Goal: Task Accomplishment & Management: Use online tool/utility

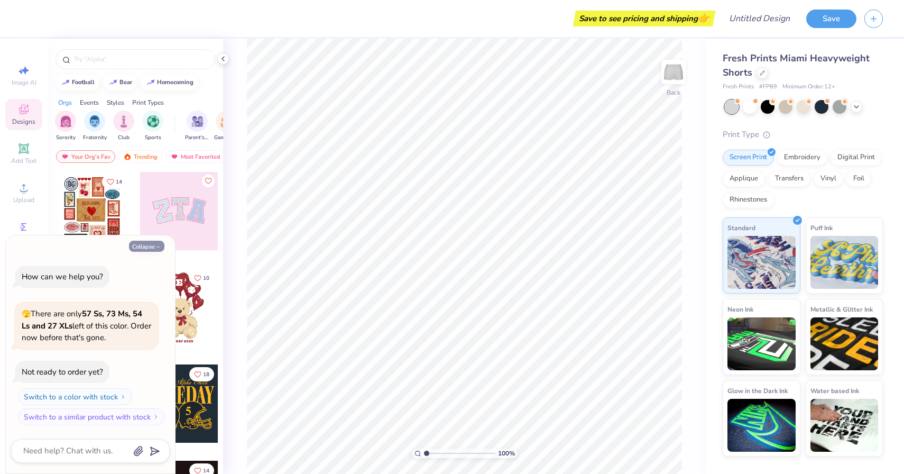
click at [155, 244] on icon "button" at bounding box center [158, 247] width 6 height 6
type textarea "x"
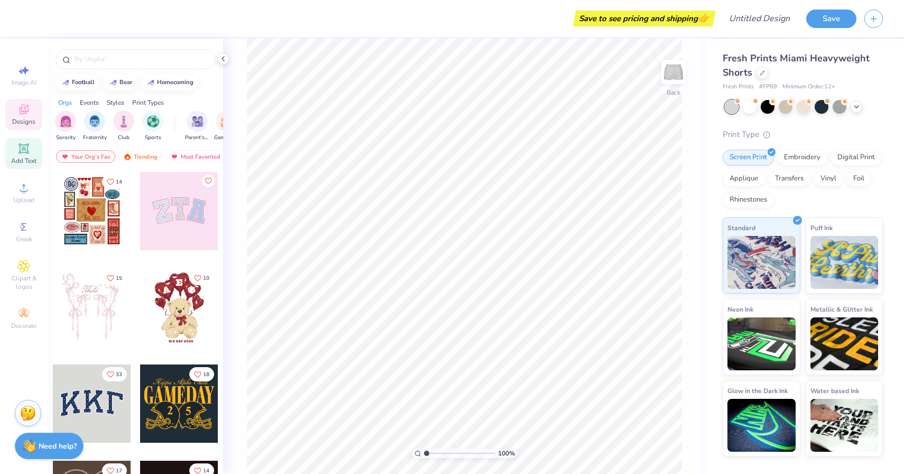
click at [18, 151] on icon at bounding box center [23, 148] width 13 height 13
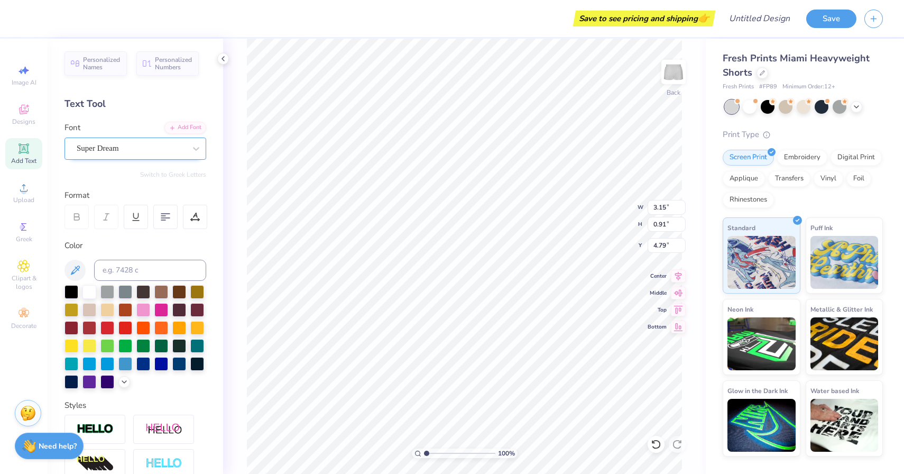
click at [168, 147] on div "Super Dream" at bounding box center [131, 148] width 111 height 16
type textarea "UOWWP"
click at [198, 151] on icon at bounding box center [196, 148] width 11 height 11
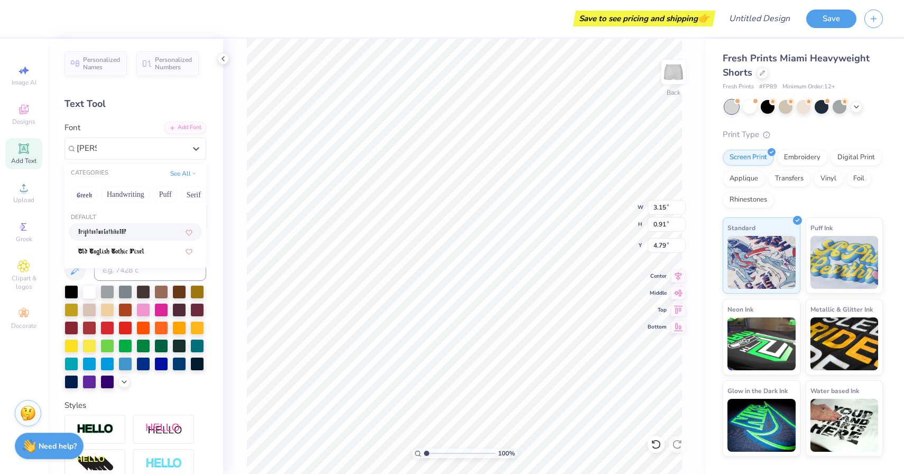
type input "gothic"
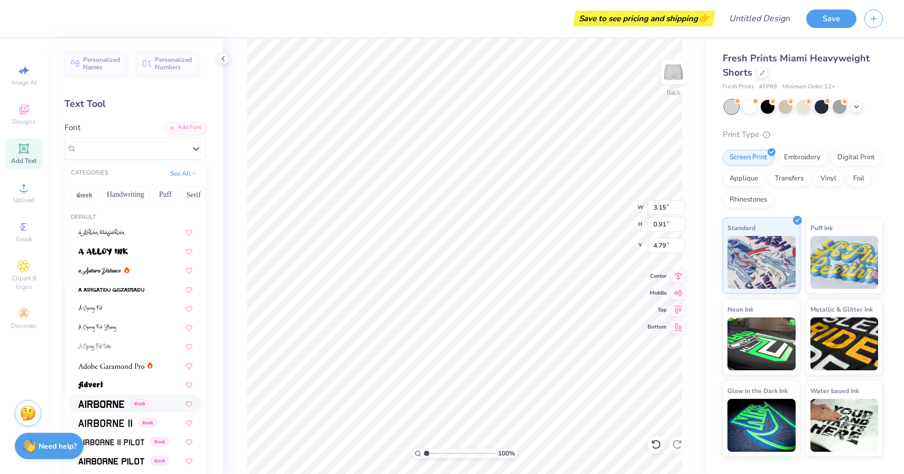
click at [100, 406] on img at bounding box center [101, 403] width 46 height 7
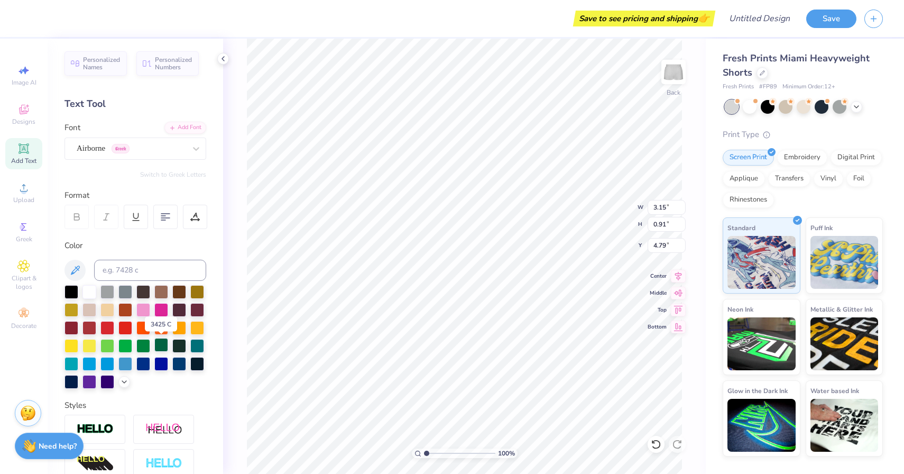
click at [158, 345] on div at bounding box center [161, 345] width 14 height 14
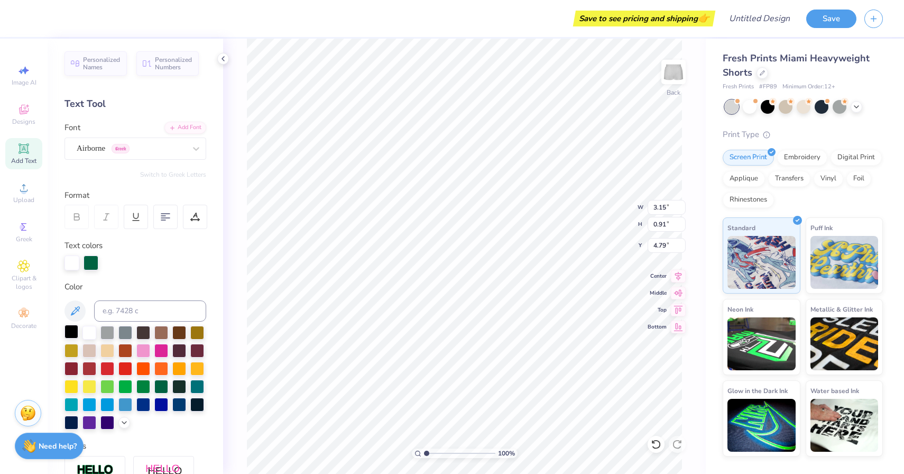
click at [68, 331] on div at bounding box center [71, 331] width 14 height 14
click at [141, 387] on div at bounding box center [143, 385] width 14 height 14
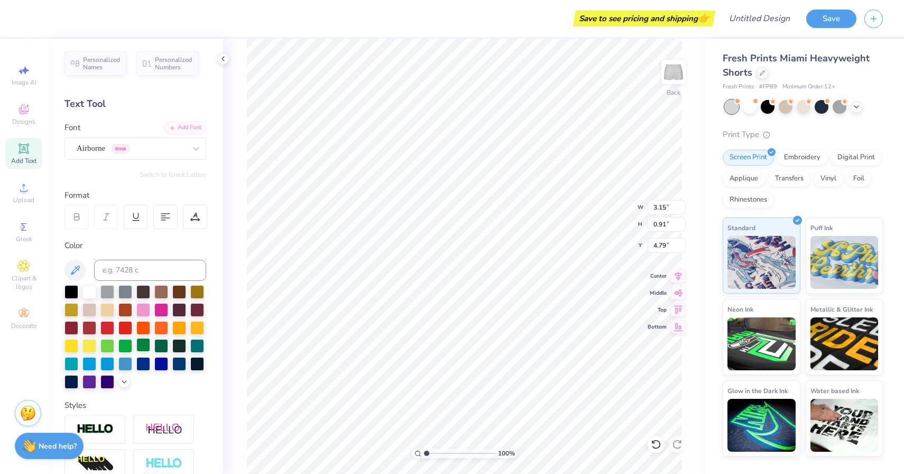
scroll to position [0, 1]
click at [72, 292] on div at bounding box center [71, 291] width 14 height 14
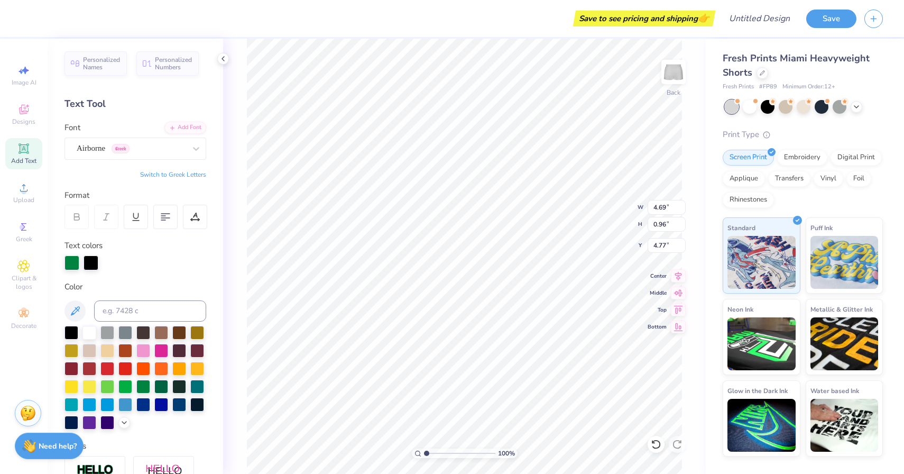
type input "9.04"
type textarea "UOWWP"
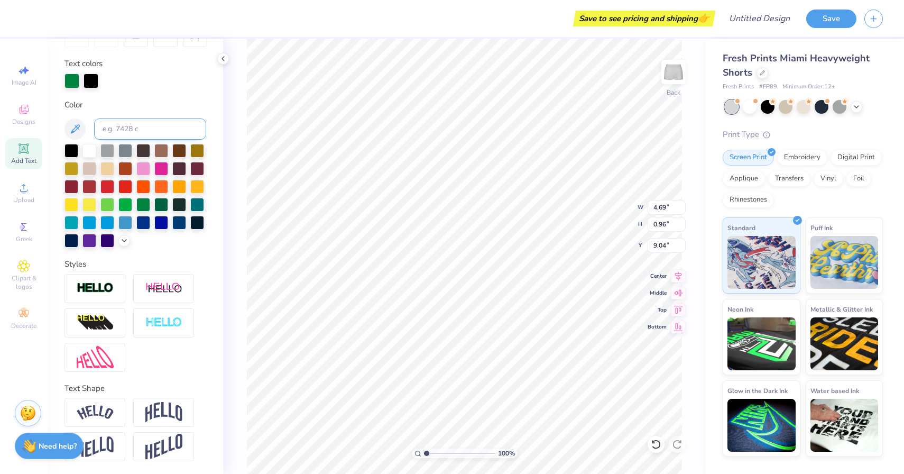
scroll to position [0, 0]
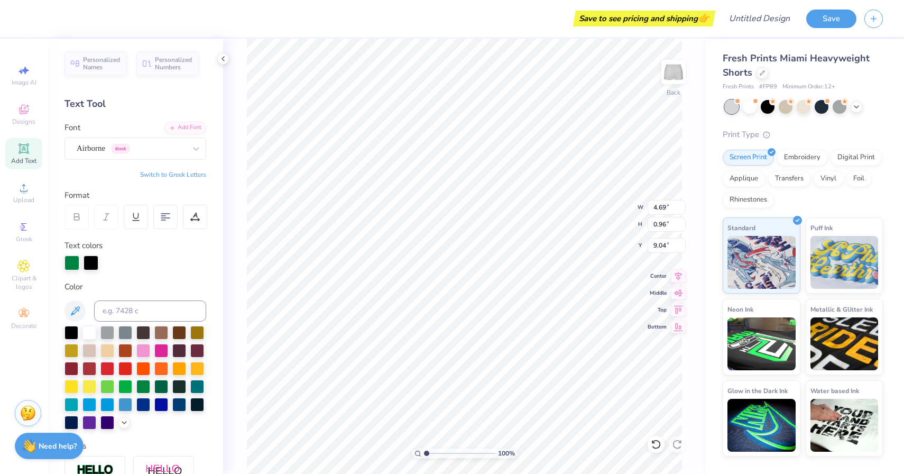
type input "3.39"
type input "0.69"
type input "9.31"
click at [692, 375] on div "100 % Back W 3.39 3.39 " H 0.69 0.69 " Y 9.31 9.31 " Center Middle Top Bottom" at bounding box center [464, 256] width 483 height 435
click at [72, 329] on div at bounding box center [71, 331] width 14 height 14
